Goal: Navigation & Orientation: Understand site structure

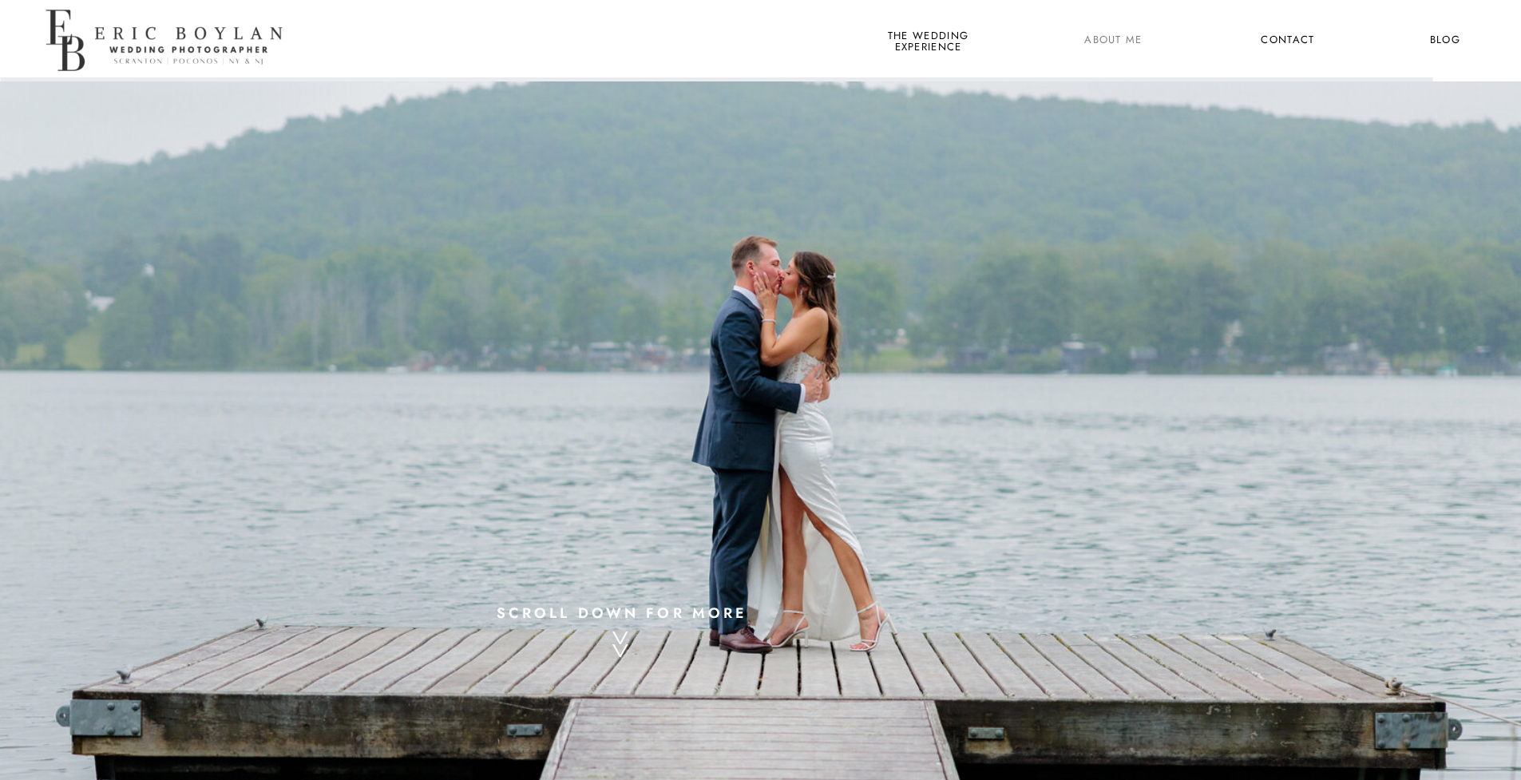
click at [1106, 32] on nav "About Me" at bounding box center [1113, 40] width 77 height 21
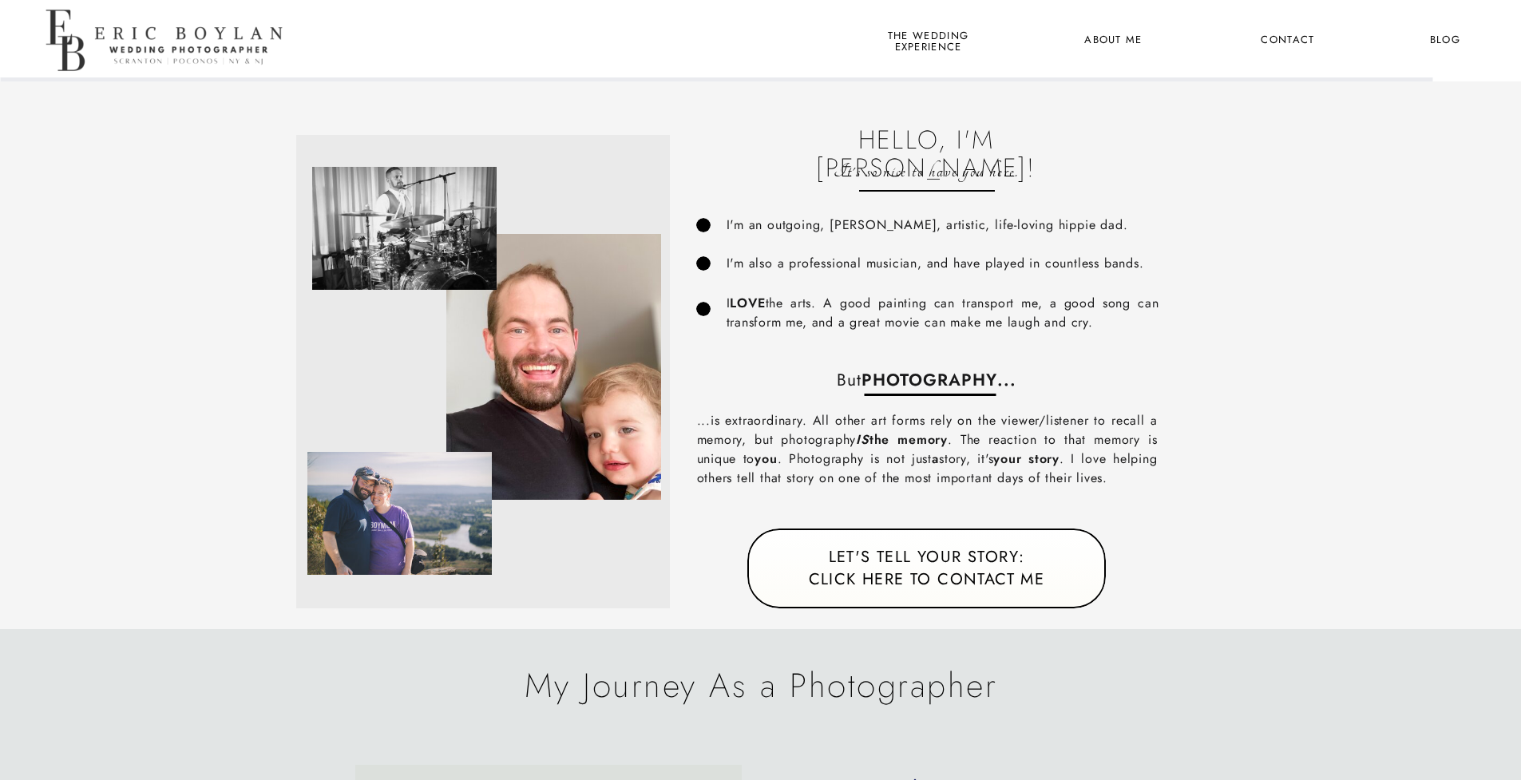
click at [1283, 41] on nav "Contact" at bounding box center [1287, 40] width 59 height 21
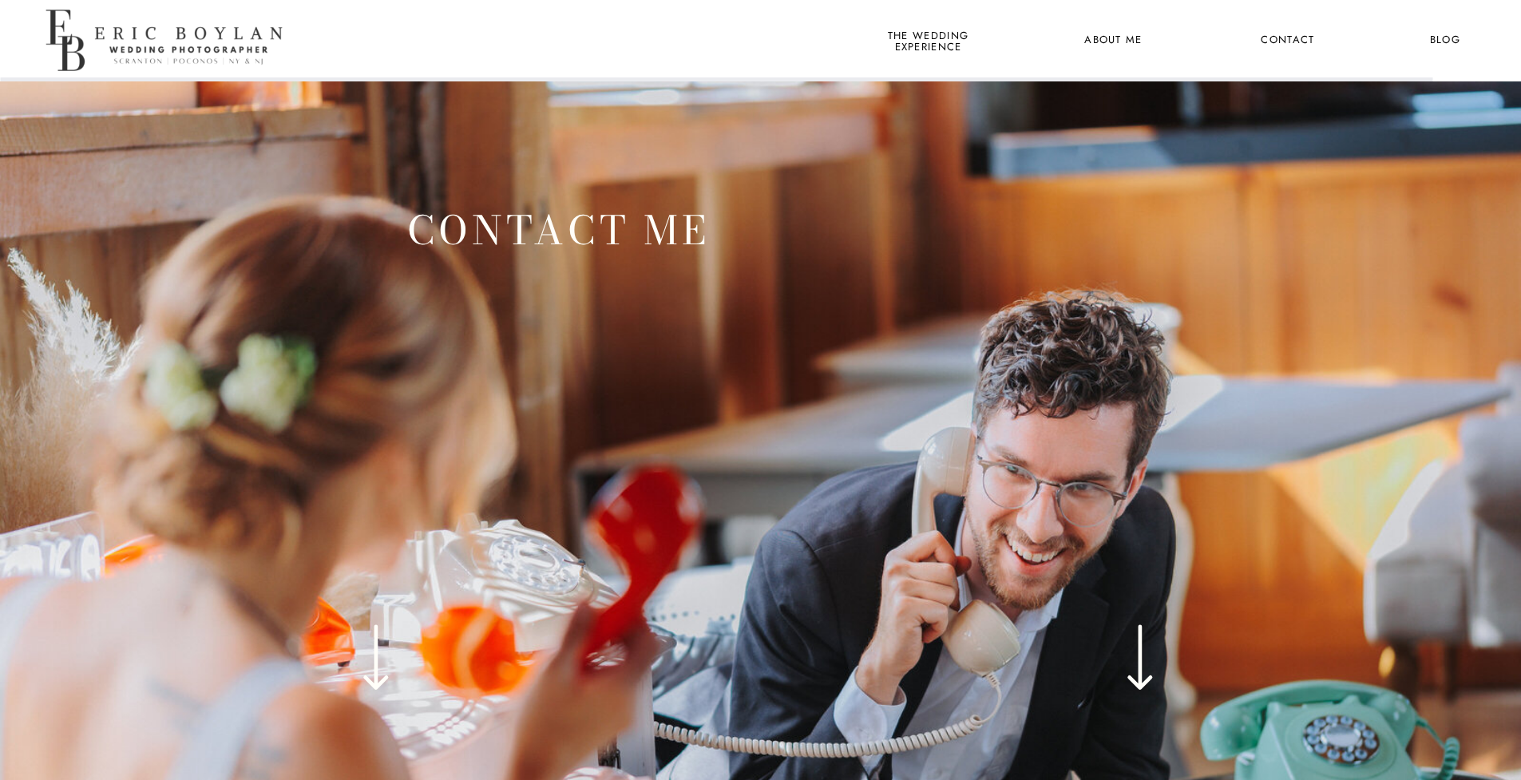
click at [1438, 44] on nav "Blog" at bounding box center [1445, 40] width 59 height 21
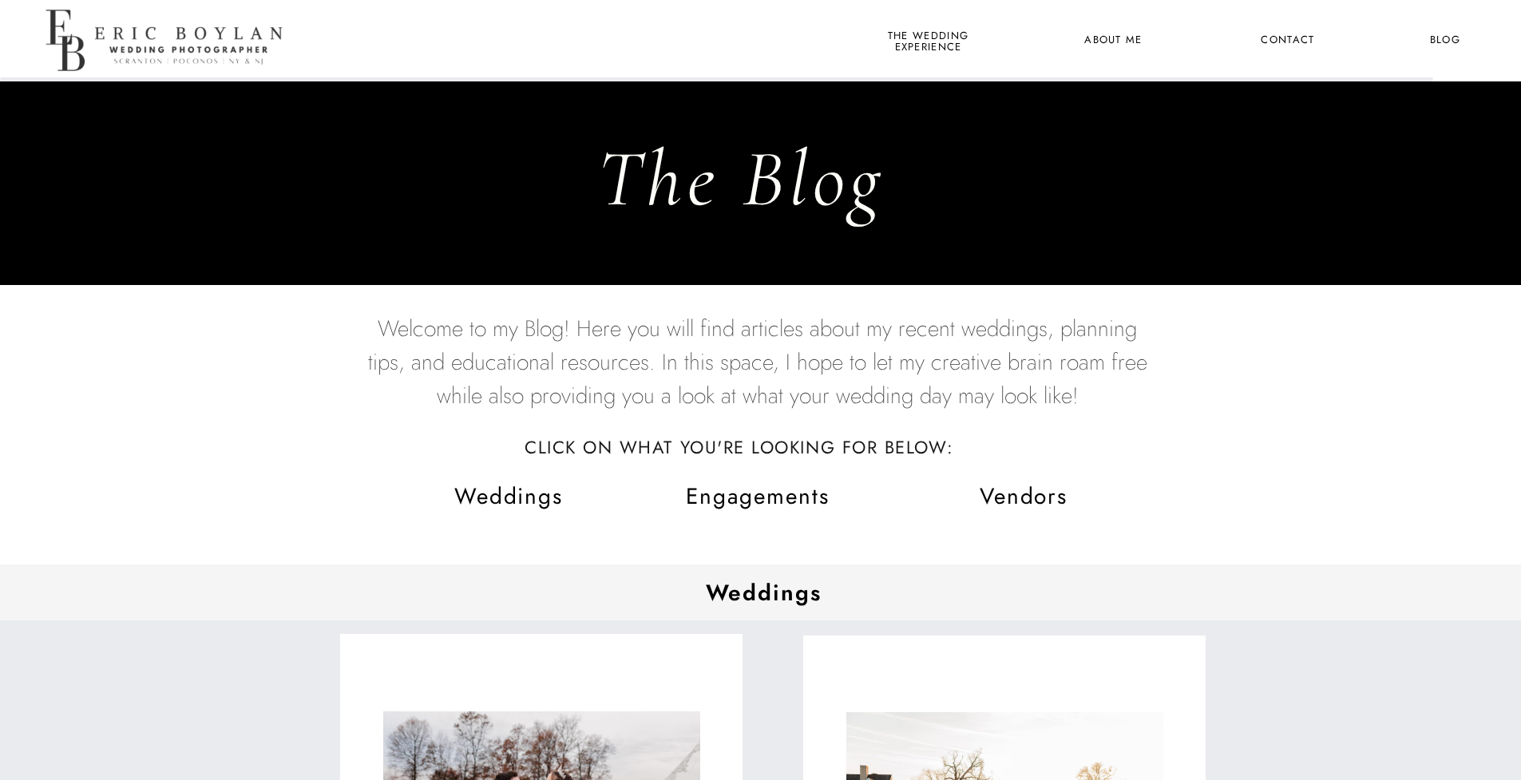
click at [925, 41] on nav "the wedding experience" at bounding box center [928, 40] width 87 height 21
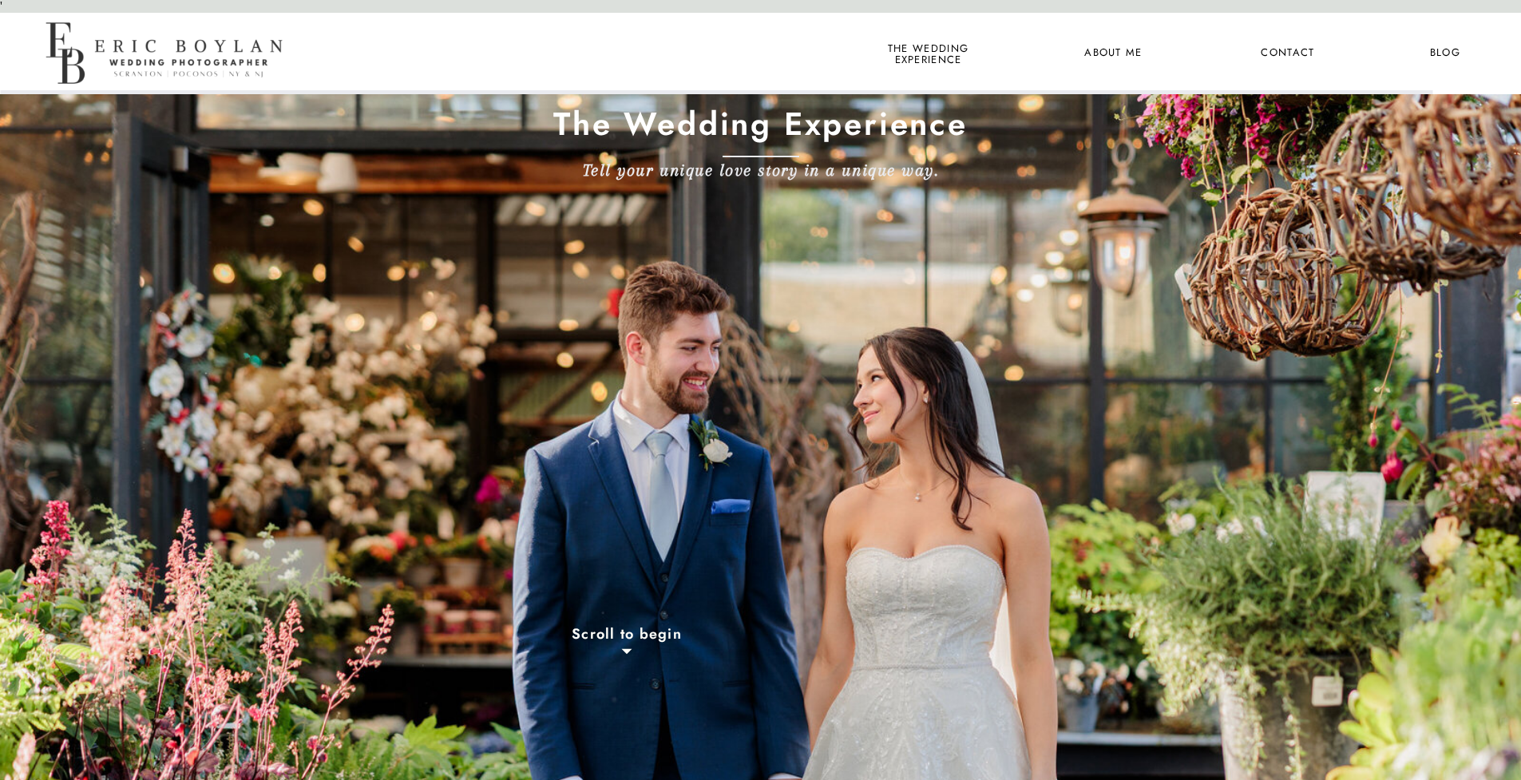
click at [1099, 54] on nav "About Me" at bounding box center [1113, 53] width 77 height 21
